Goal: Find specific page/section: Find specific page/section

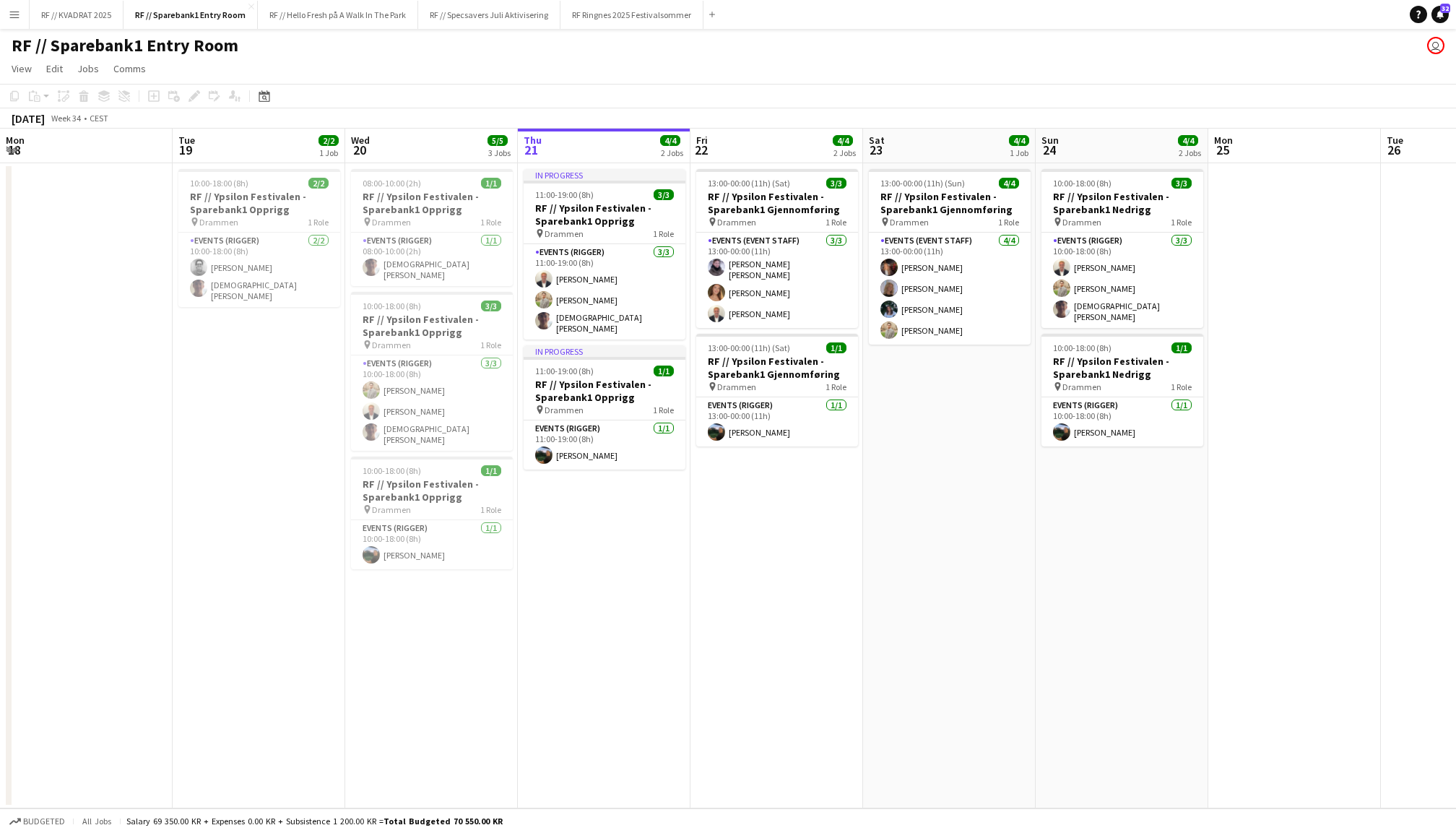
scroll to position [0, 316]
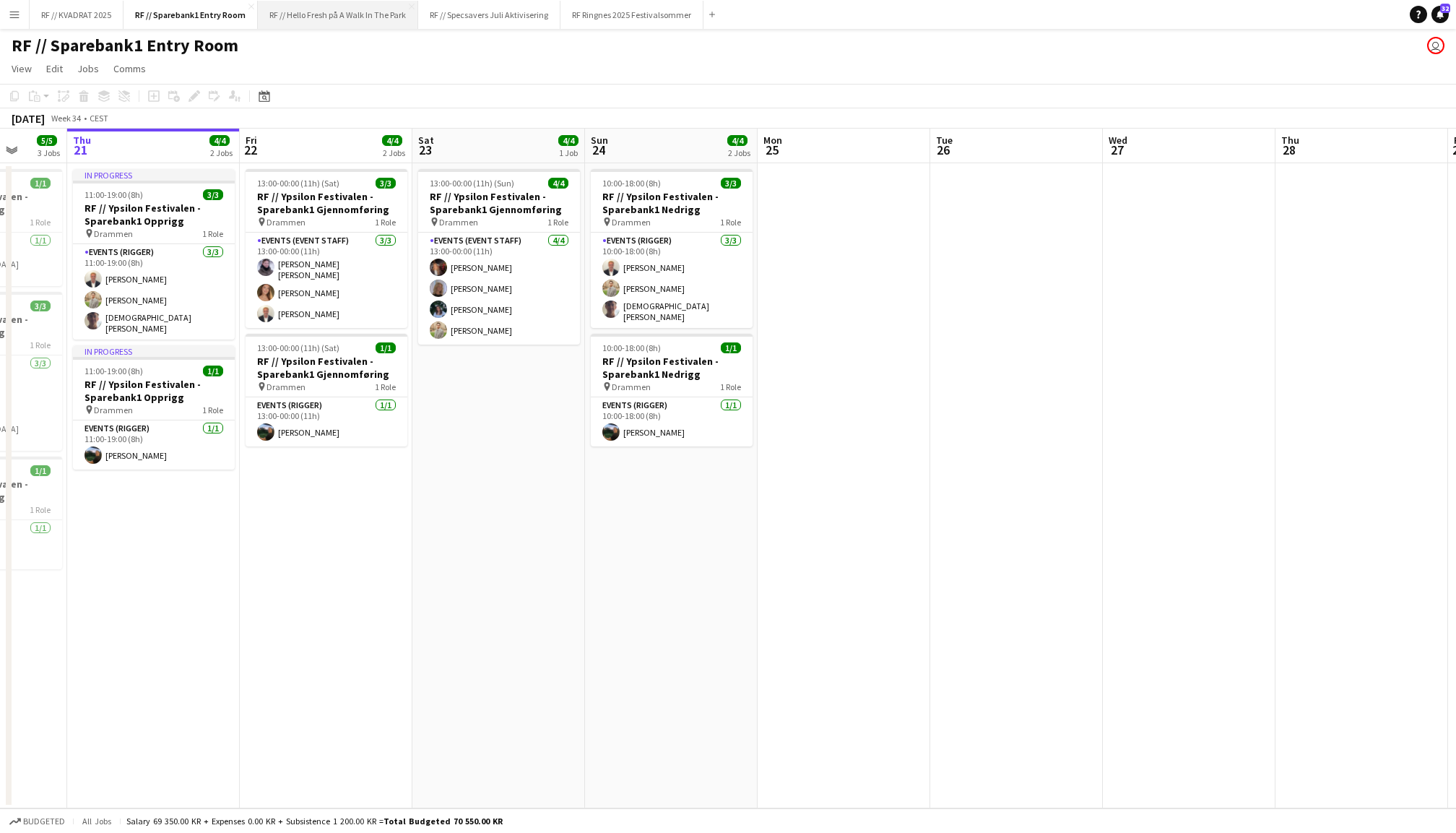
click at [345, 21] on button "RF // Hello Fresh på A Walk In The Park Close" at bounding box center [338, 15] width 160 height 28
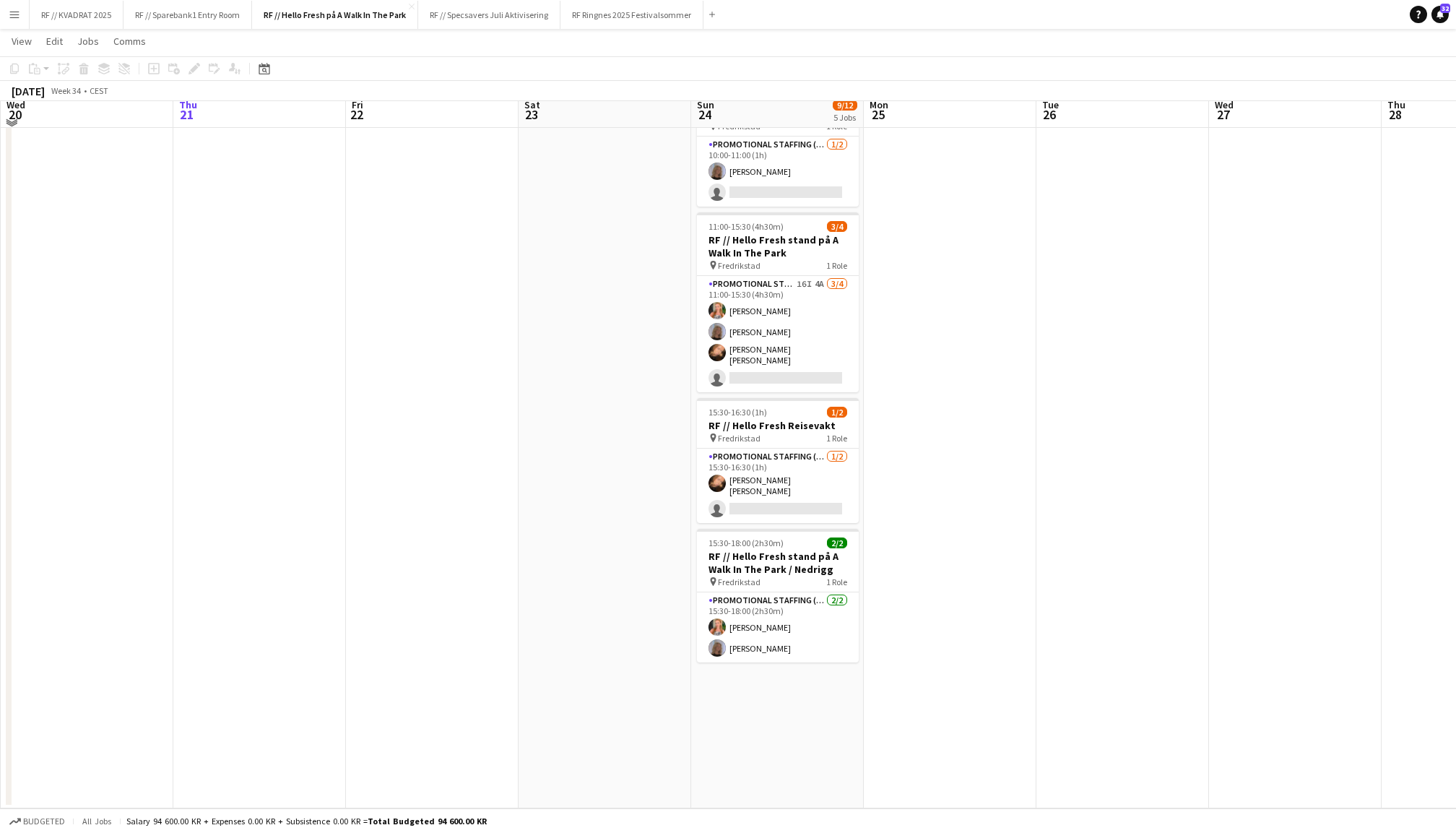
scroll to position [222, 0]
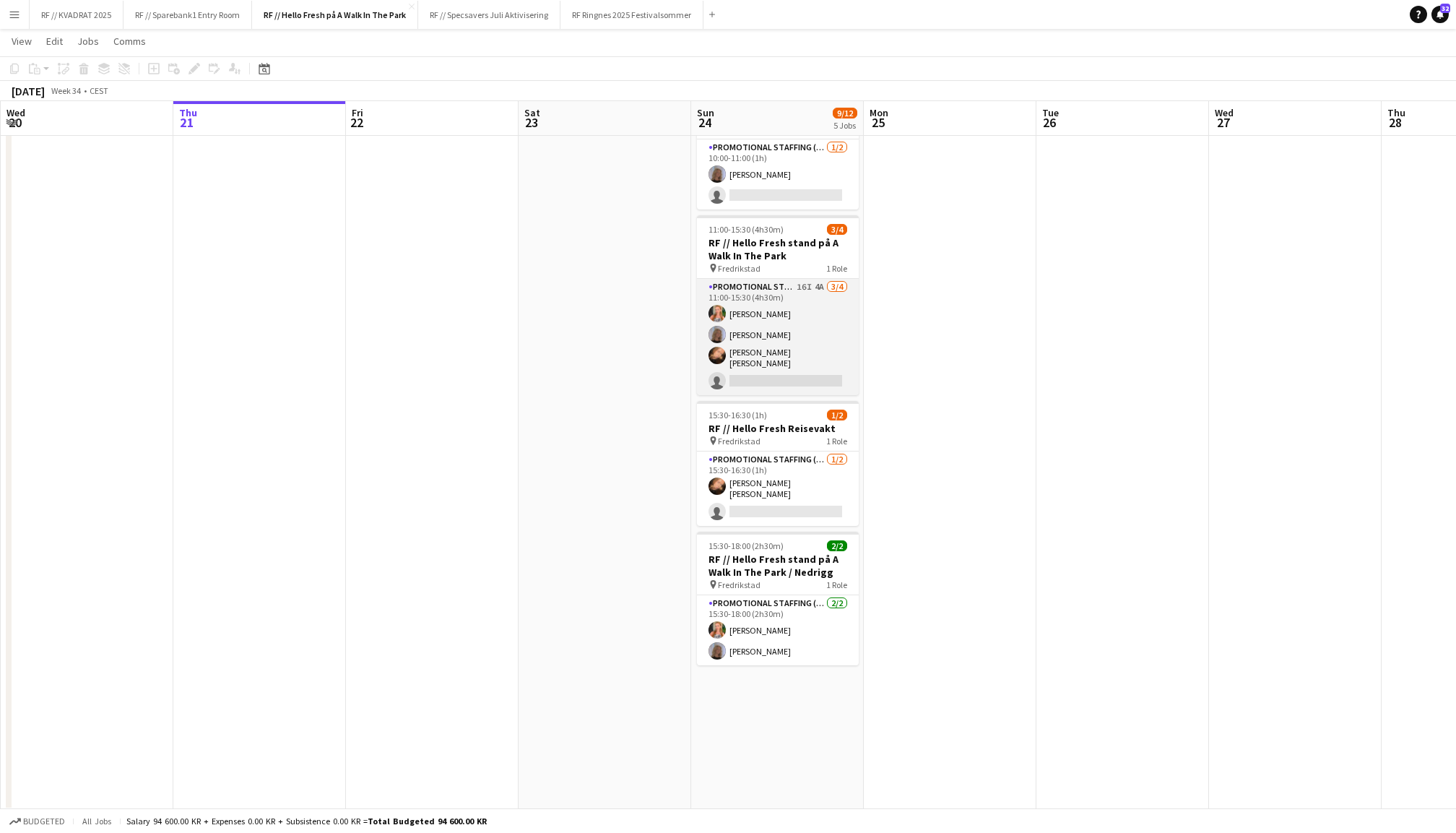
click at [781, 316] on app-card-role "Promotional Staffing (Promotional Staff) 16I 4A 3/4 11:00-15:30 (4h30m) Helene …" at bounding box center [778, 337] width 162 height 116
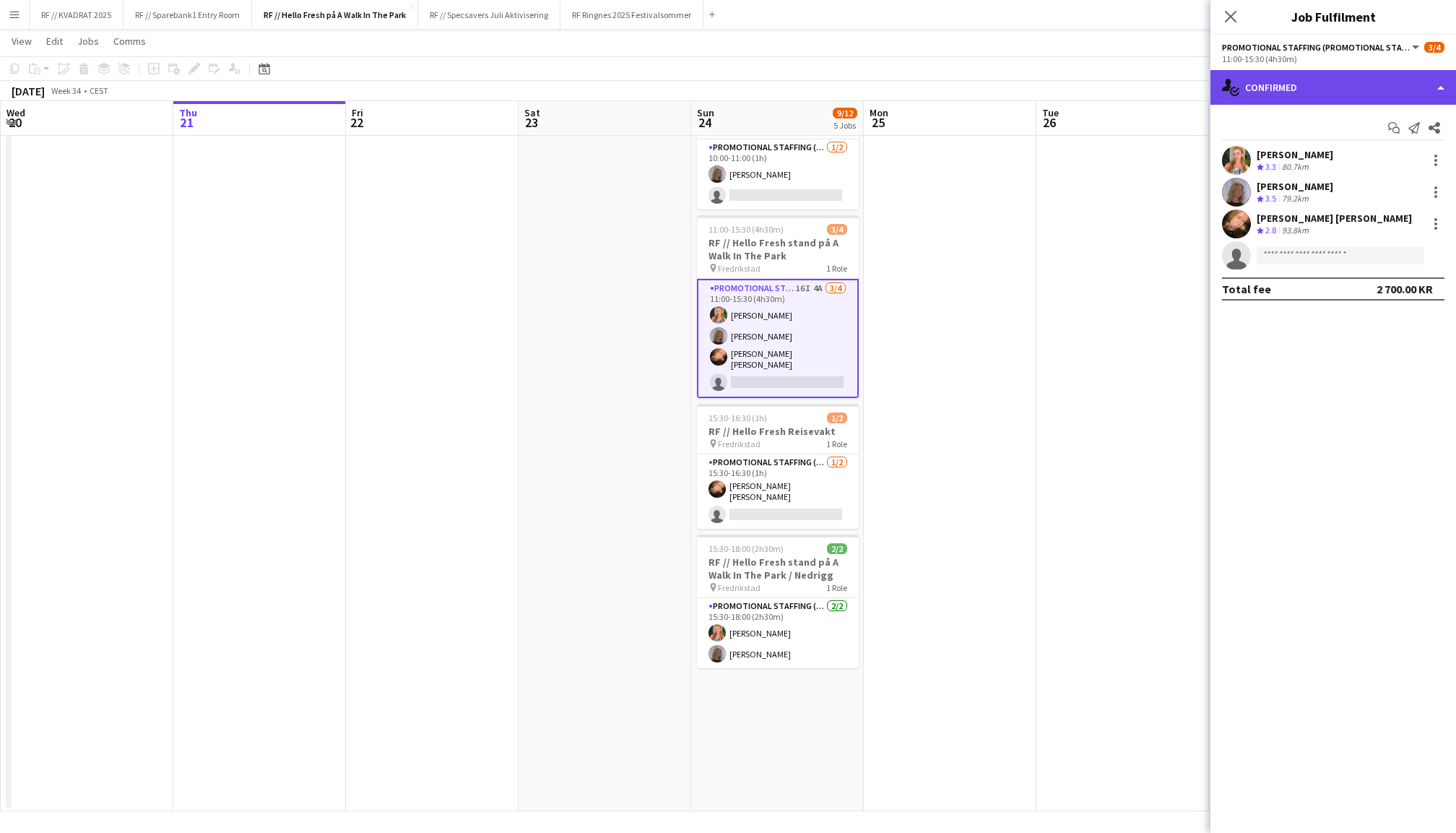
click at [1301, 85] on div "single-neutral-actions-check-2 Confirmed" at bounding box center [1333, 87] width 246 height 34
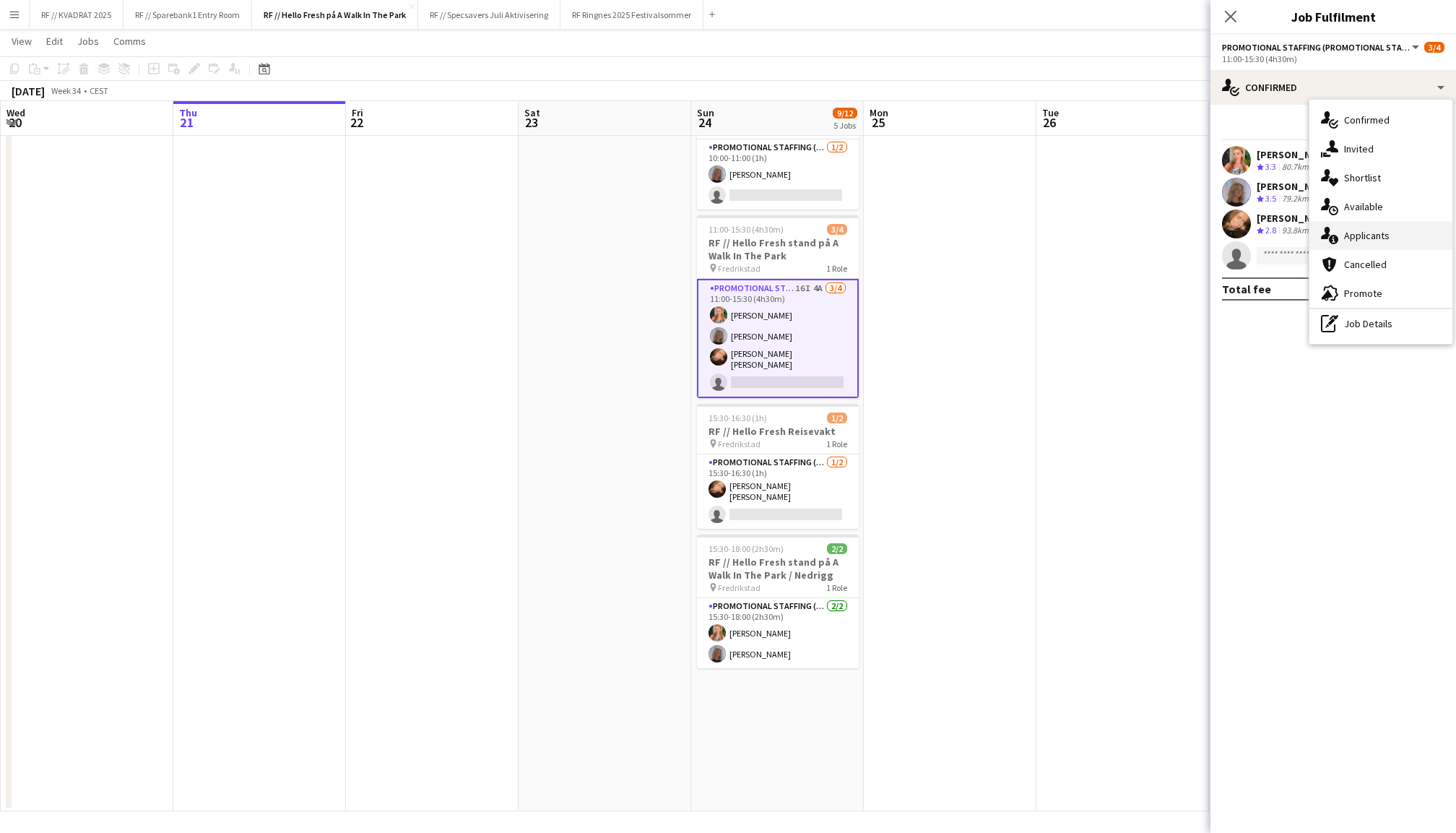
click at [1372, 240] on div "single-neutral-actions-information Applicants" at bounding box center [1381, 235] width 143 height 28
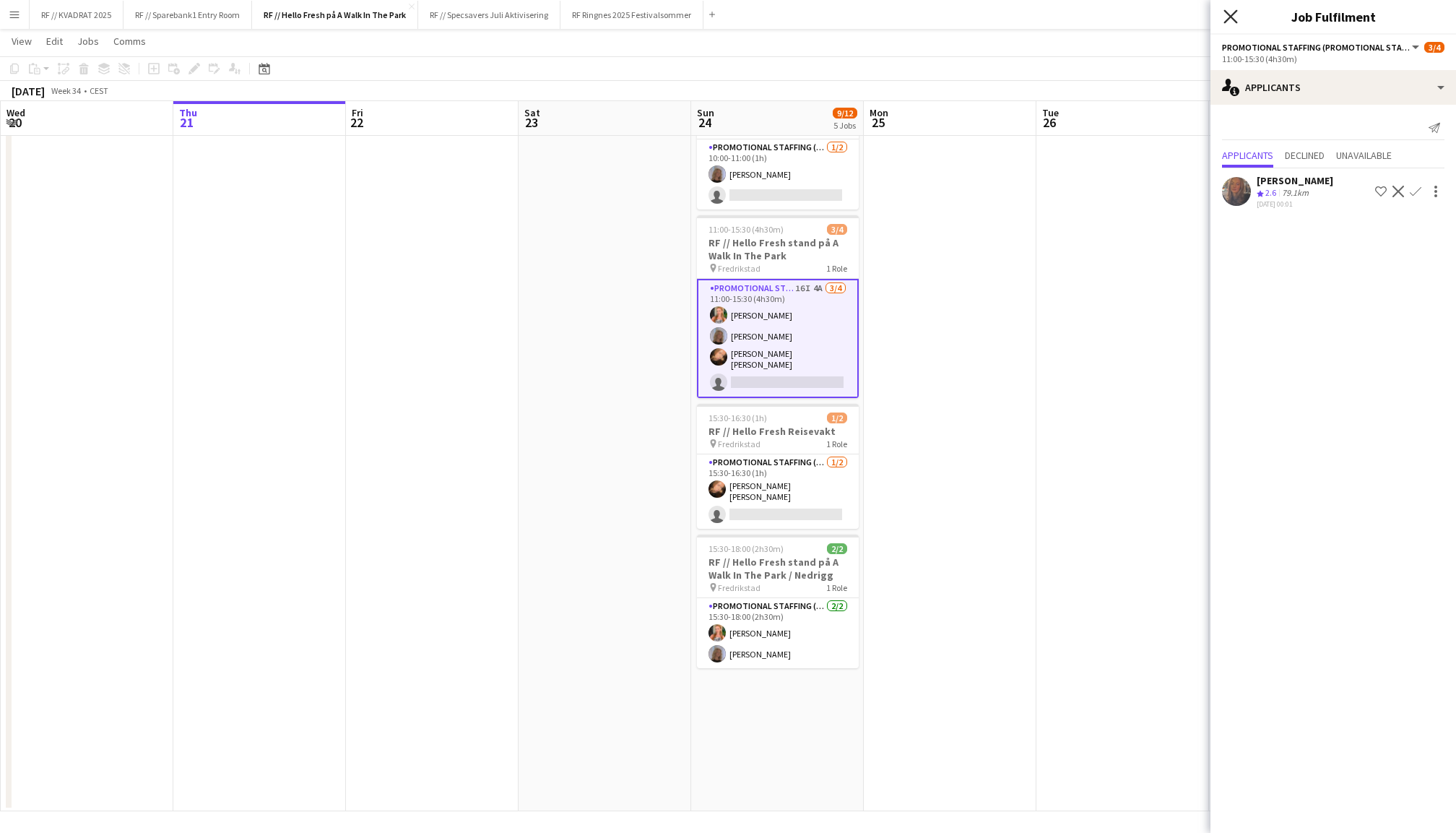
click at [1231, 22] on icon "Close pop-in" at bounding box center [1231, 16] width 13 height 13
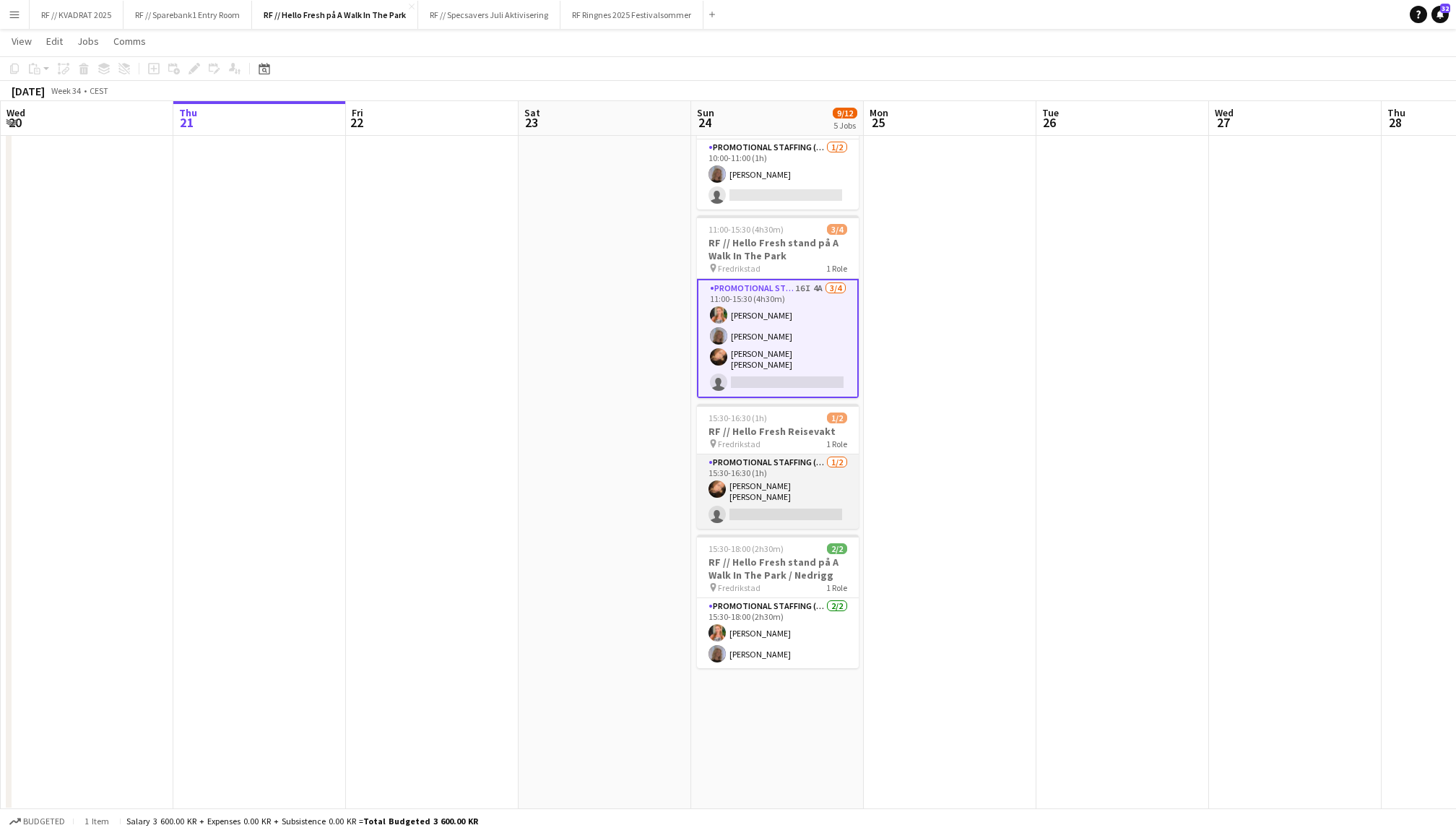
click at [767, 463] on app-card-role "Promotional Staffing (Promotional Staff) 1/2 15:30-16:30 (1h) Sarah Lefdal Thom…" at bounding box center [778, 491] width 162 height 75
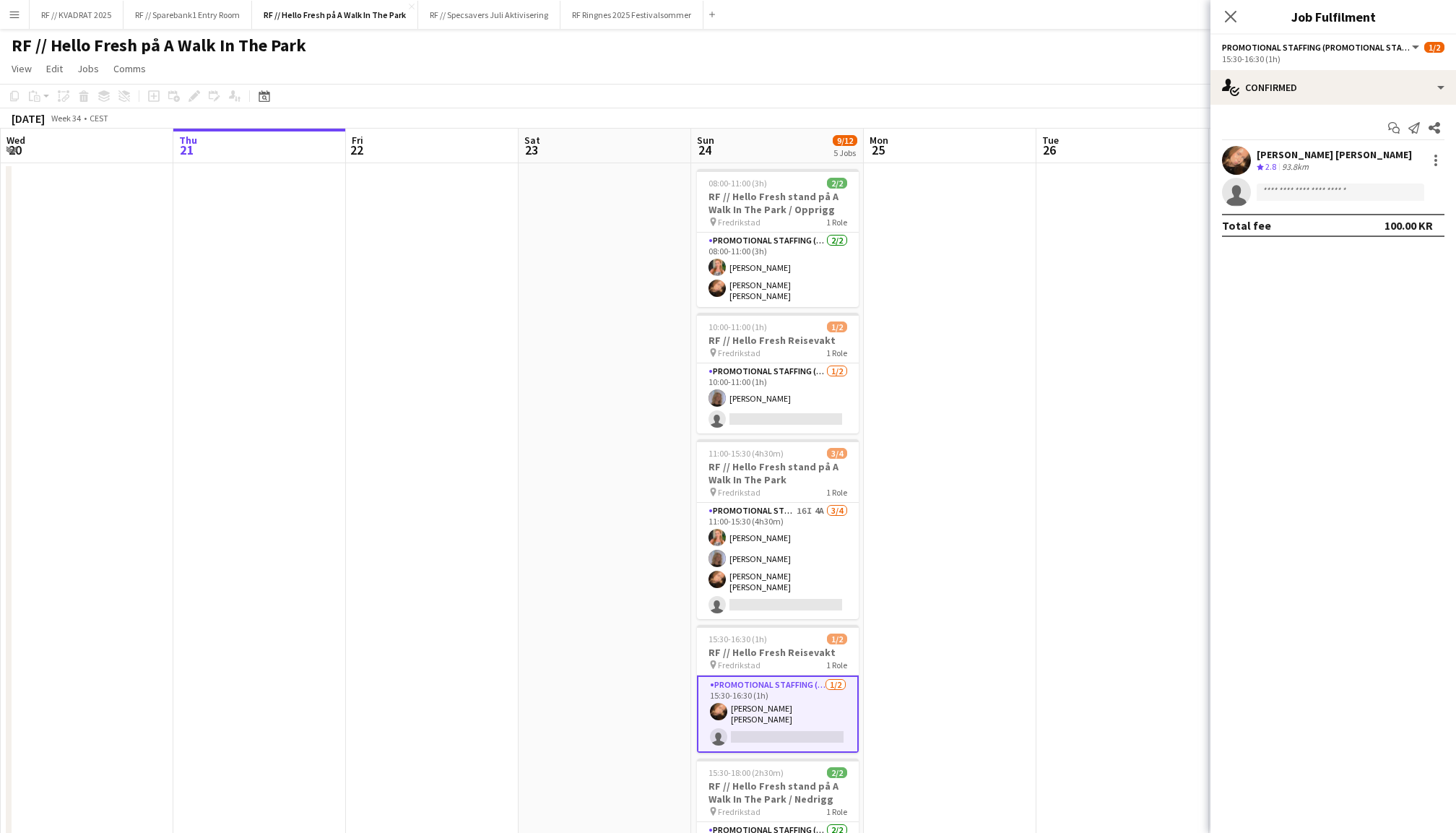
scroll to position [0, 0]
click at [1235, 18] on icon "Close pop-in" at bounding box center [1231, 16] width 13 height 13
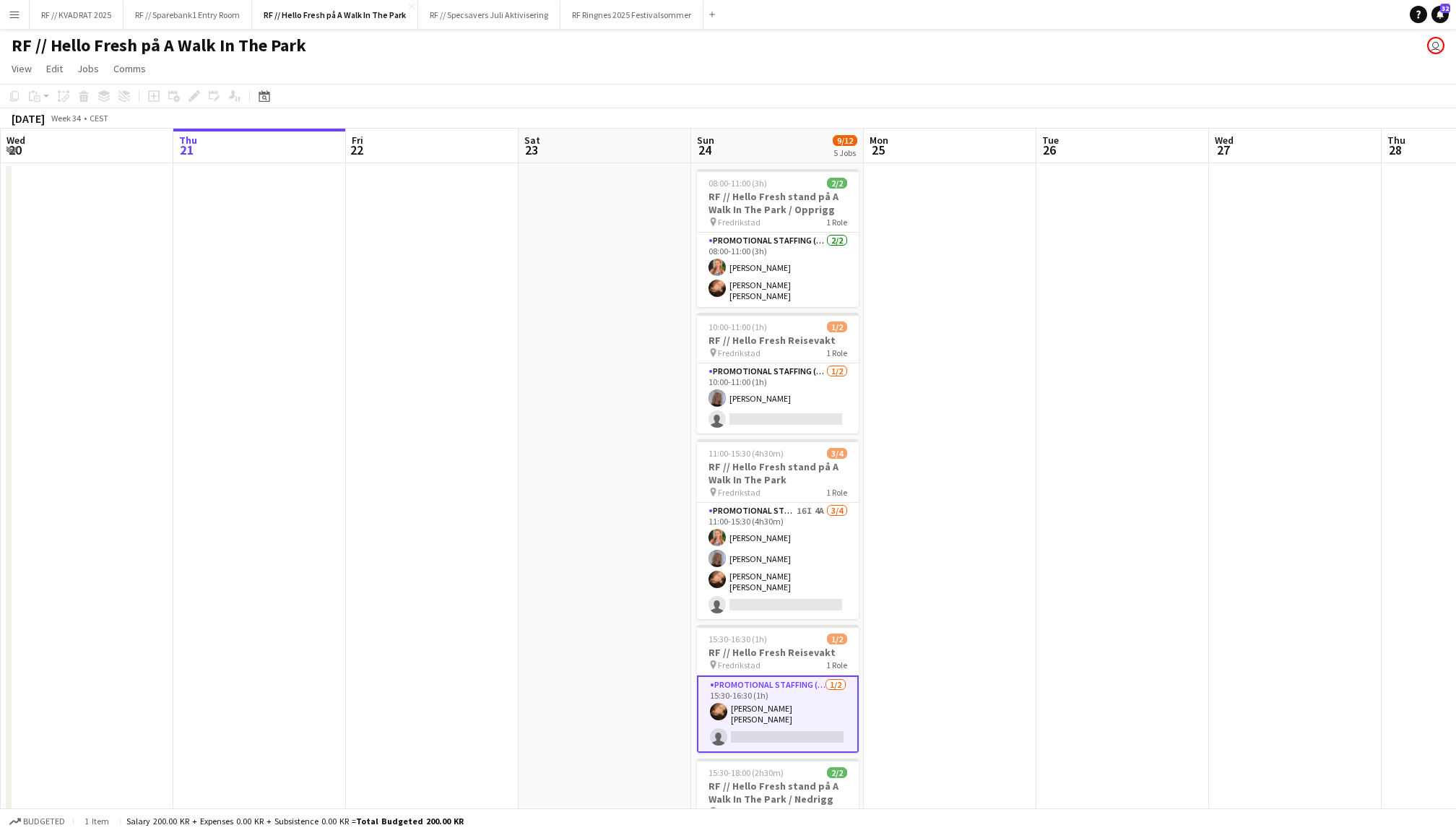
click at [995, 468] on app-date-cell at bounding box center [951, 599] width 173 height 872
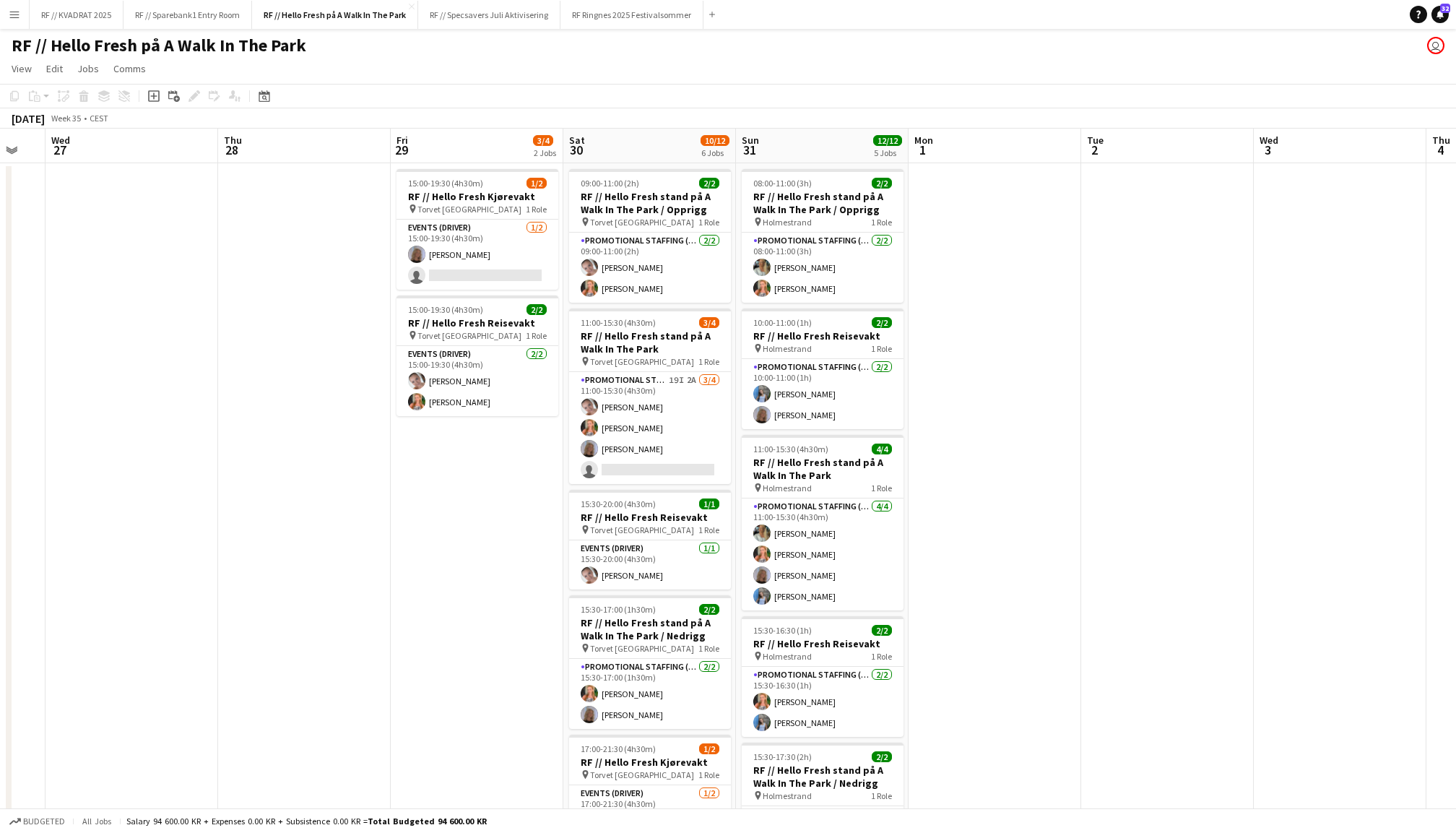
scroll to position [0, 345]
